Goal: Task Accomplishment & Management: Manage account settings

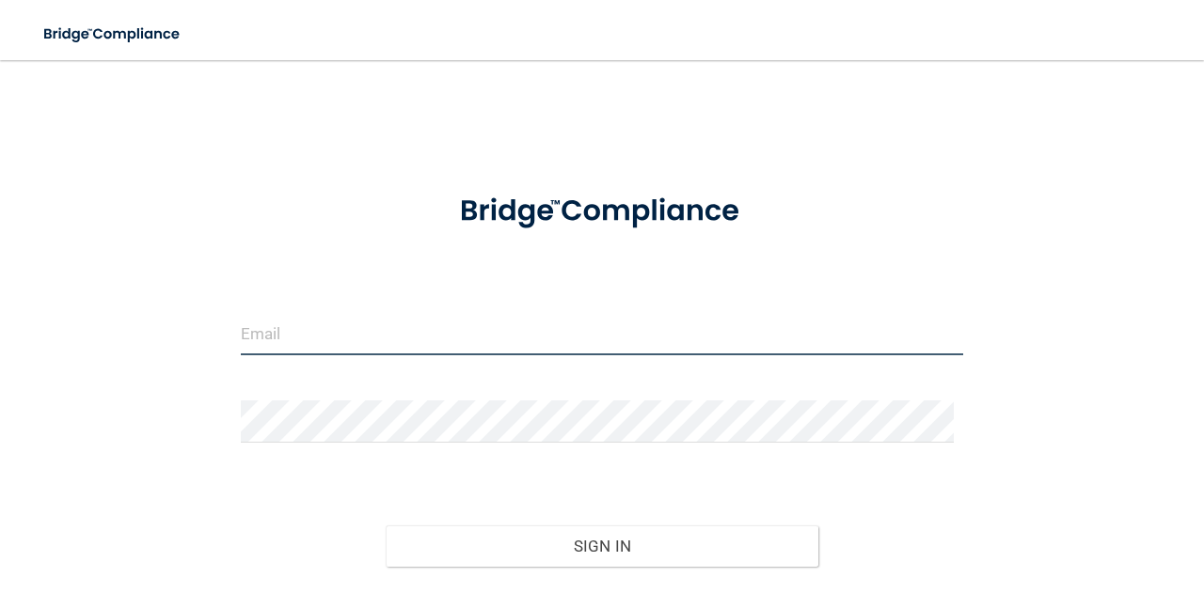
click at [358, 334] on input "email" at bounding box center [602, 334] width 722 height 42
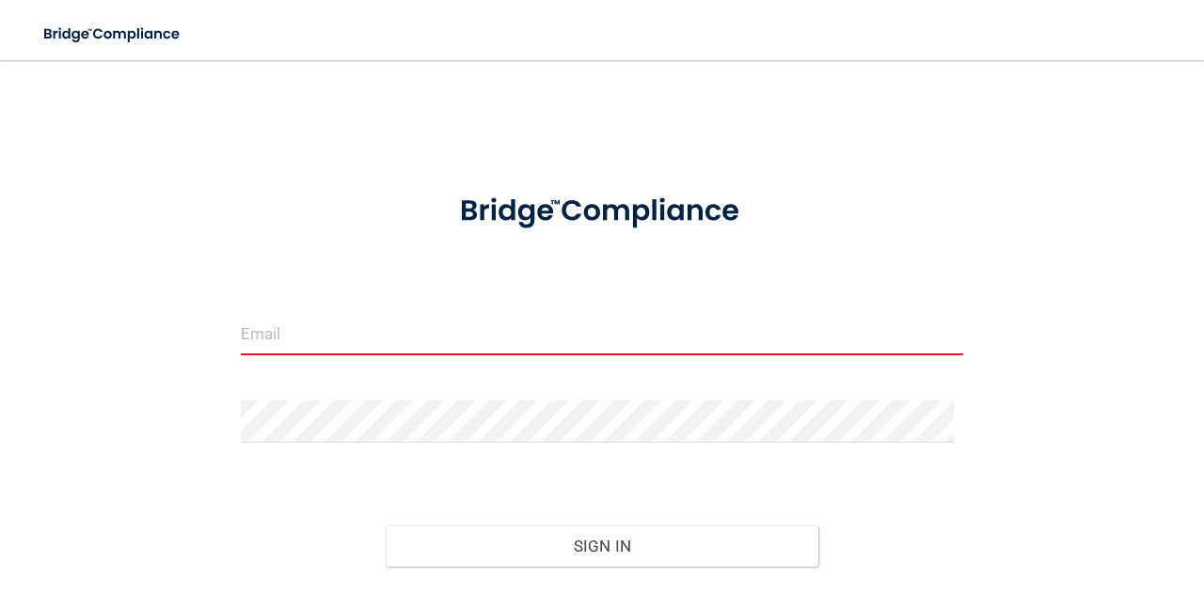
type input "[EMAIL_ADDRESS][PERSON_NAME][DOMAIN_NAME]"
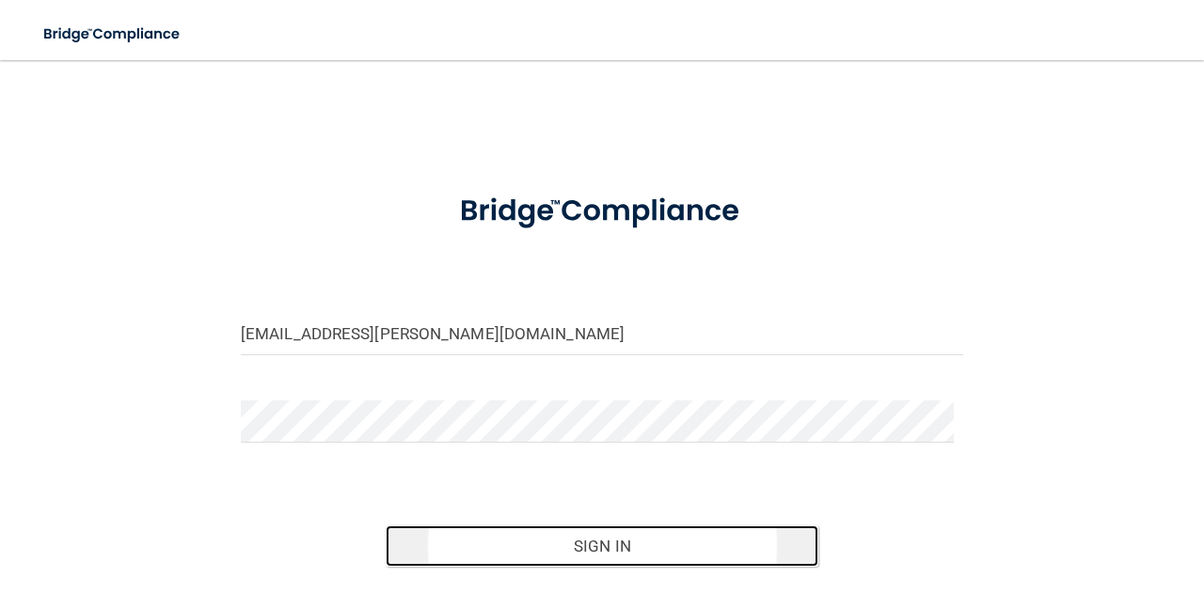
click at [570, 546] on button "Sign In" at bounding box center [603, 546] width 434 height 41
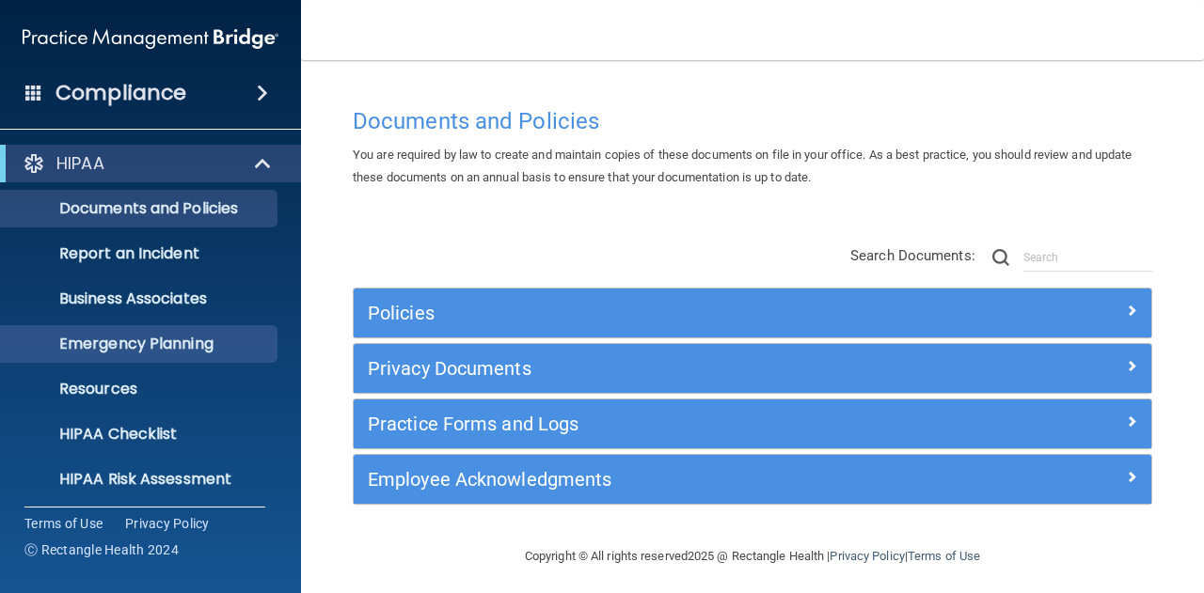
scroll to position [186, 0]
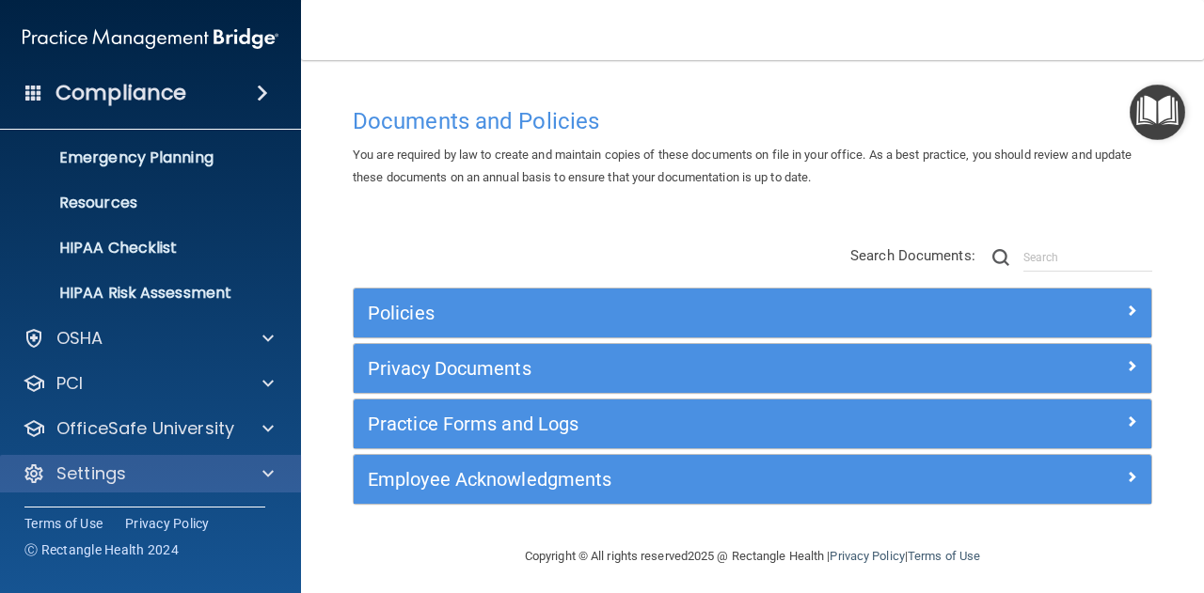
click at [194, 458] on div "Settings" at bounding box center [151, 474] width 302 height 38
click at [246, 463] on div at bounding box center [265, 474] width 47 height 23
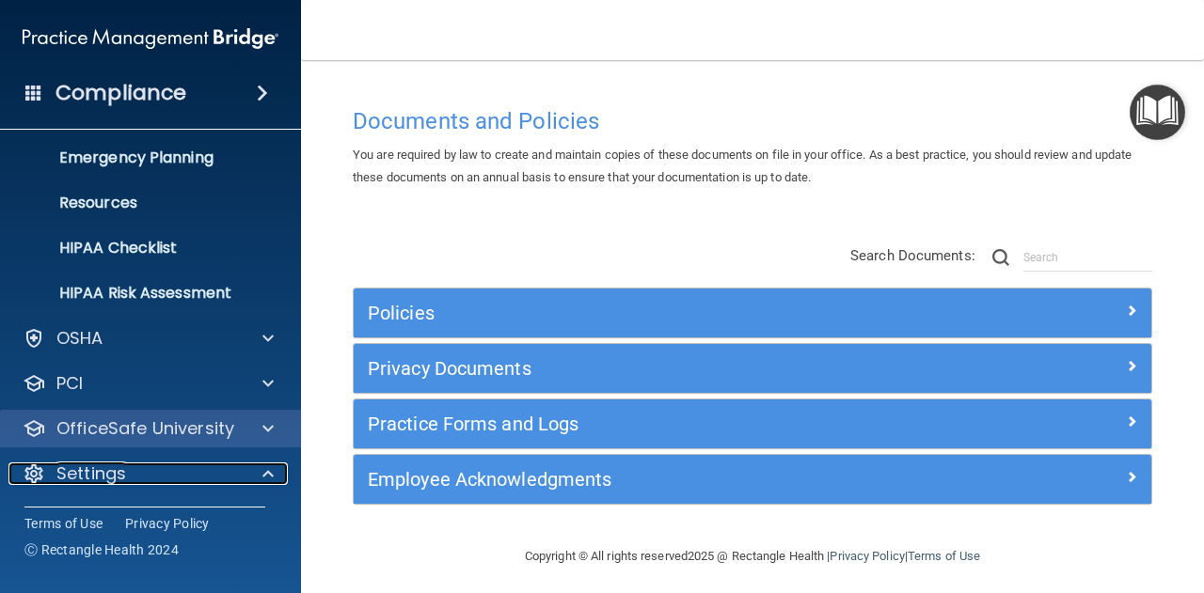
scroll to position [367, 0]
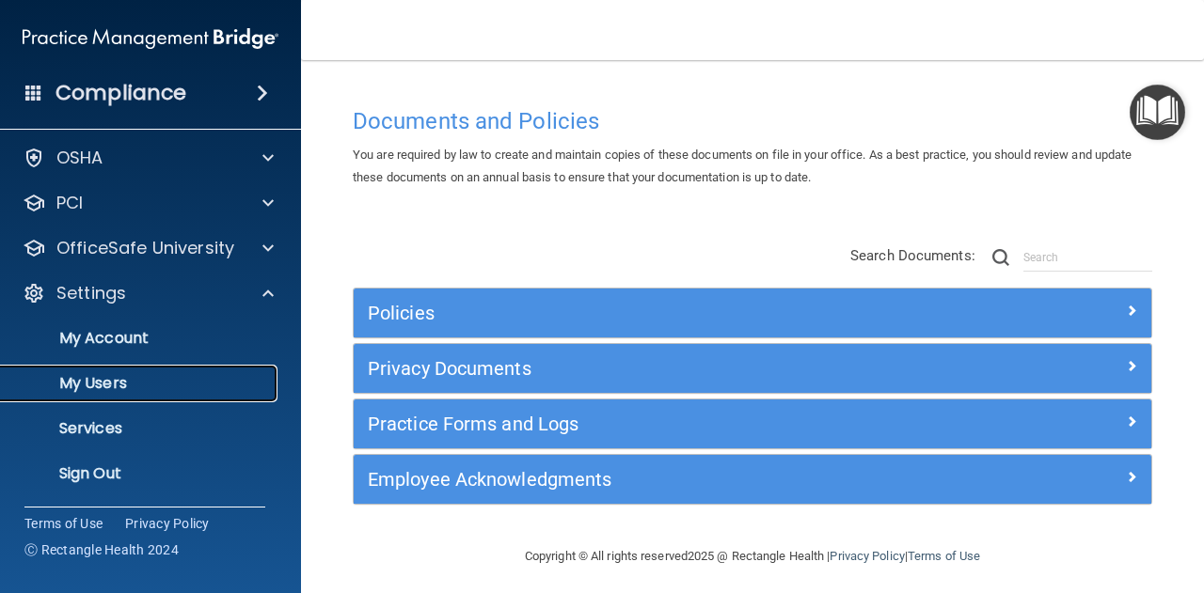
click at [134, 377] on p "My Users" at bounding box center [140, 383] width 257 height 19
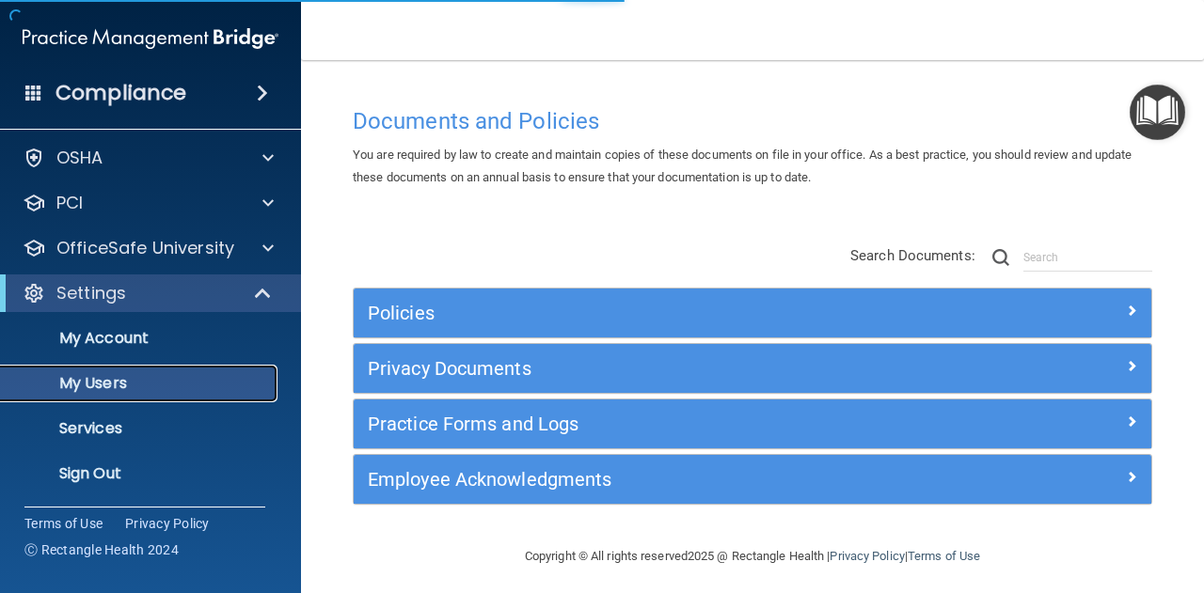
scroll to position [51, 0]
select select "20"
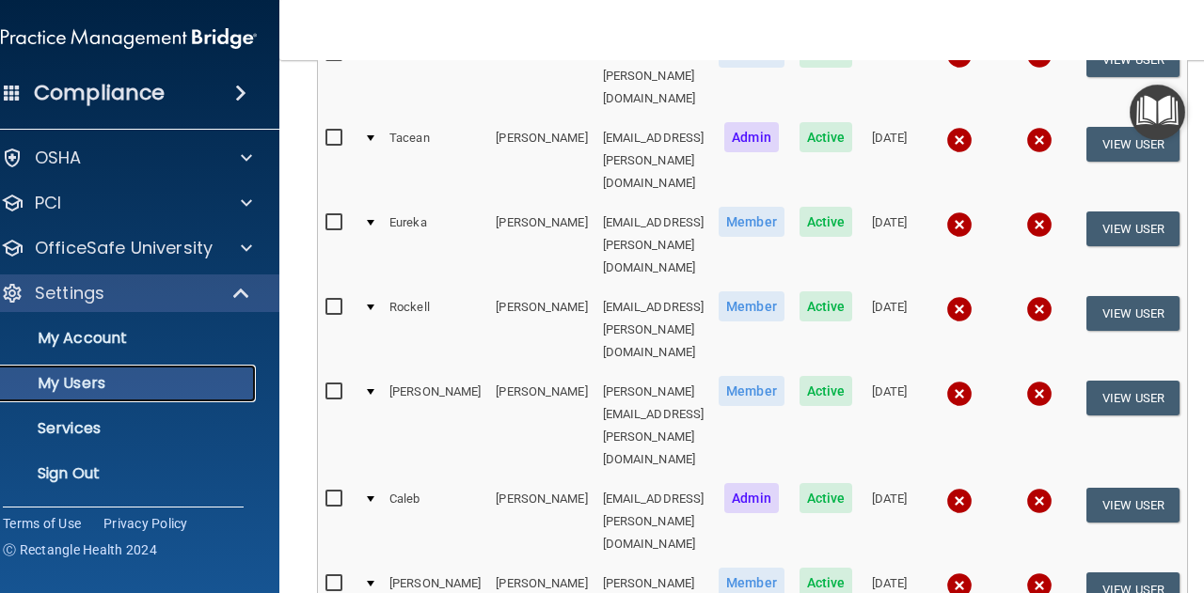
scroll to position [293, 0]
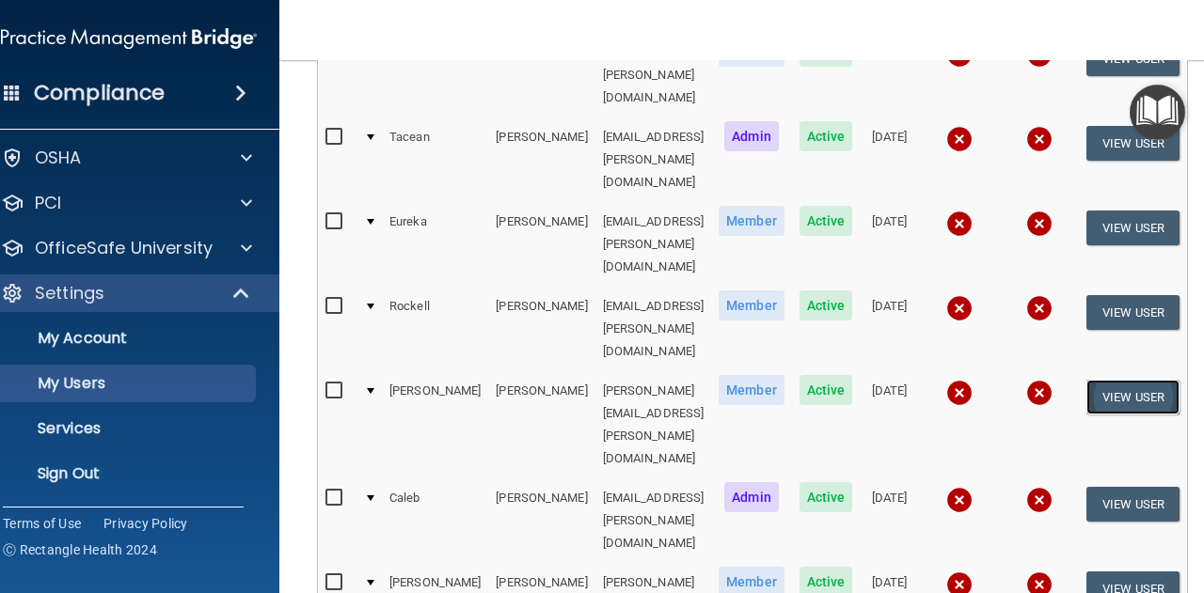
click at [1148, 380] on button "View User" at bounding box center [1132, 397] width 93 height 35
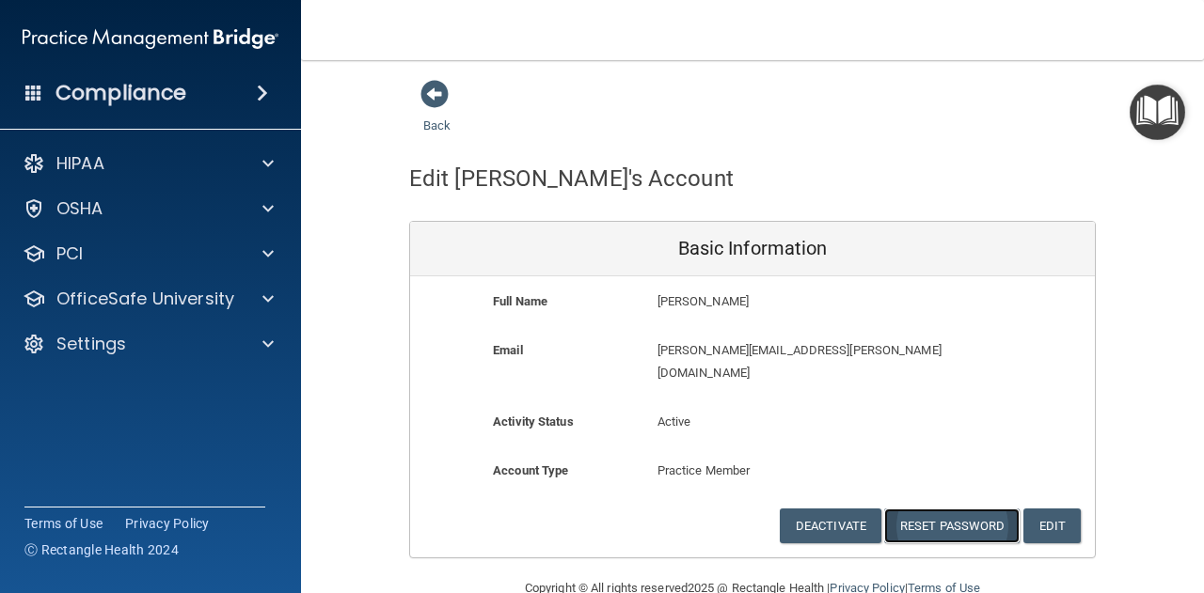
click at [916, 509] on button "Reset Password" at bounding box center [951, 526] width 135 height 35
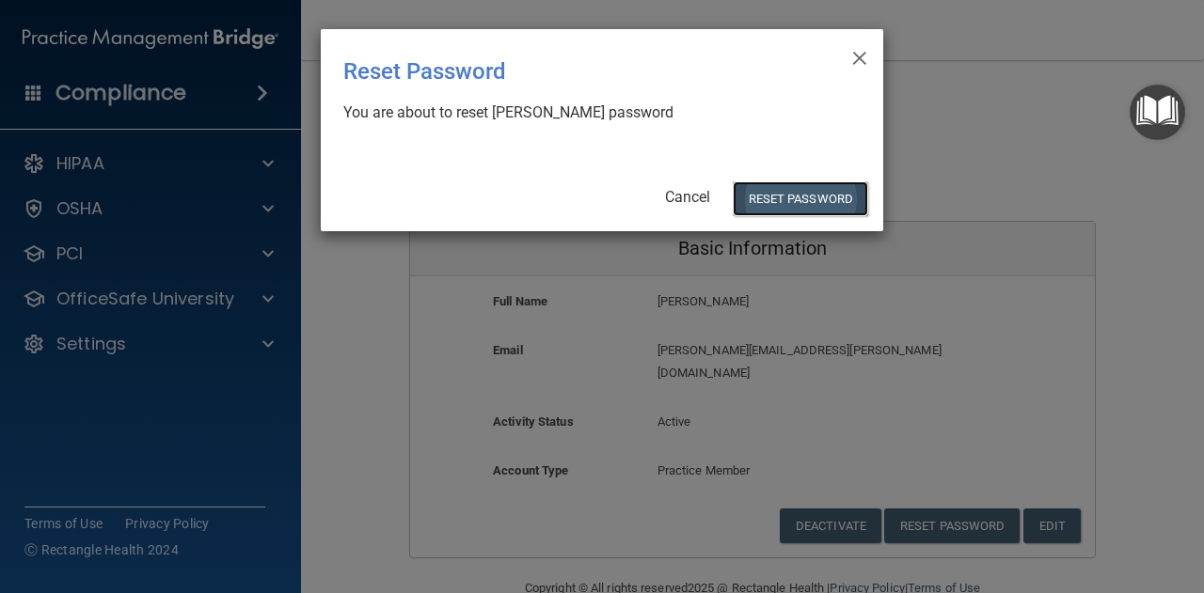
click at [781, 189] on button "Reset Password" at bounding box center [800, 199] width 135 height 35
